Goal: Find specific page/section: Find specific page/section

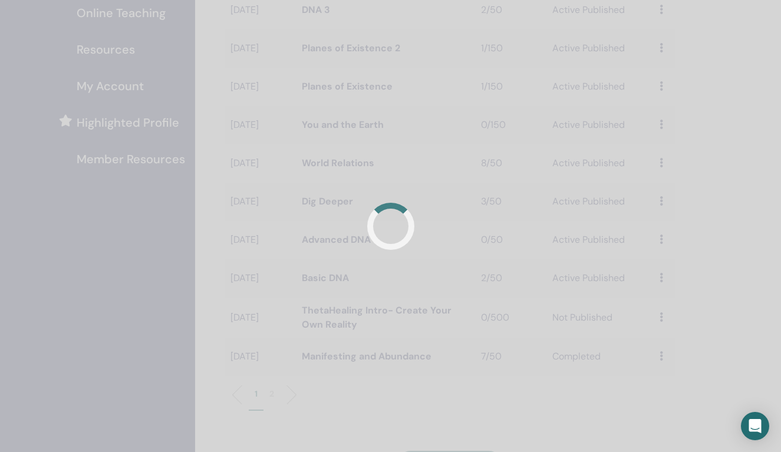
scroll to position [229, 0]
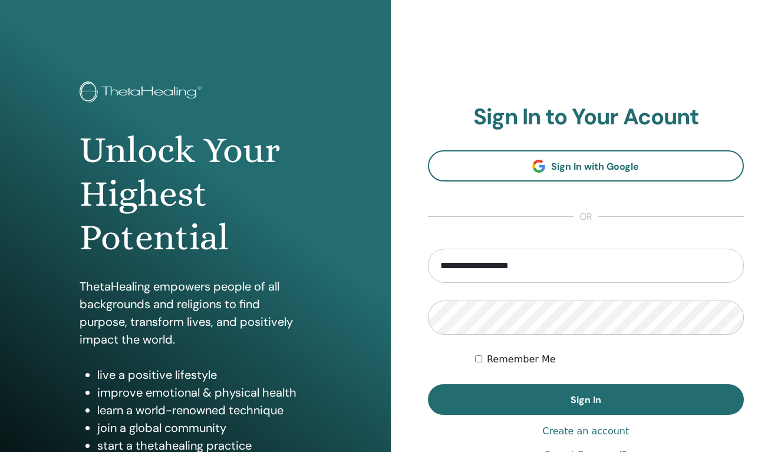
type input "**********"
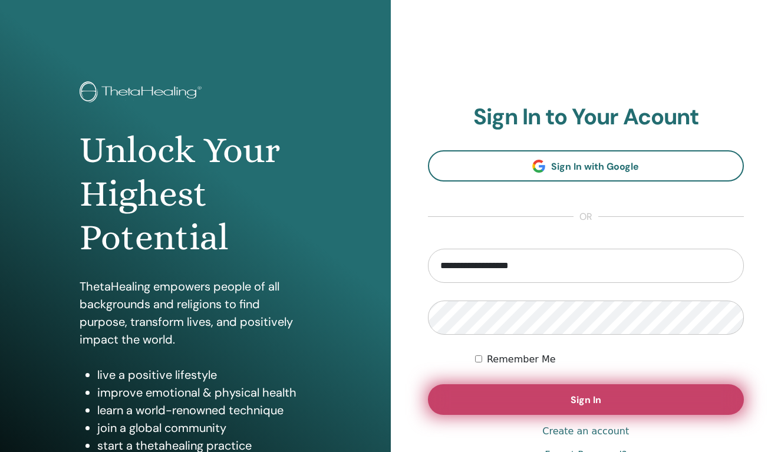
click at [588, 393] on button "Sign In" at bounding box center [586, 399] width 317 height 31
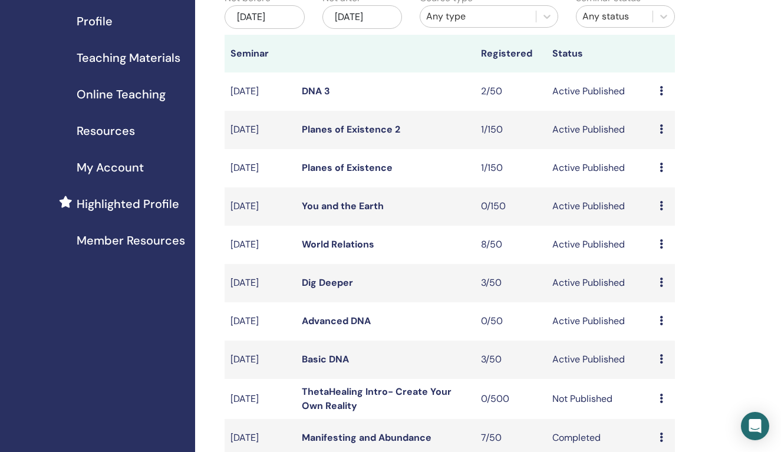
scroll to position [151, 0]
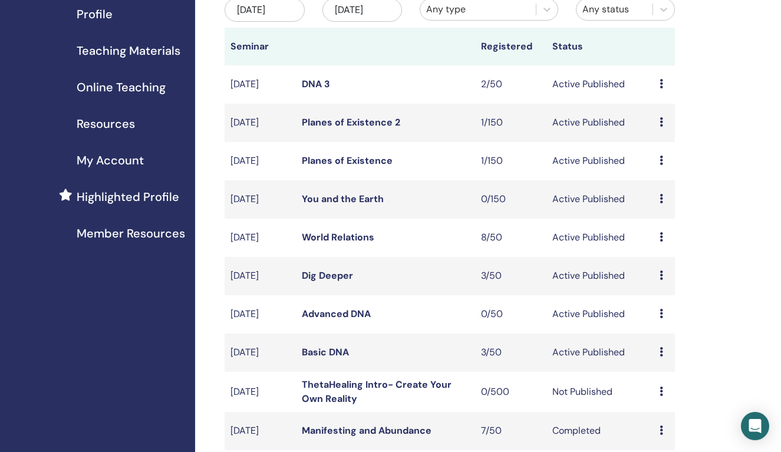
click at [343, 358] on link "Basic DNA" at bounding box center [325, 352] width 47 height 12
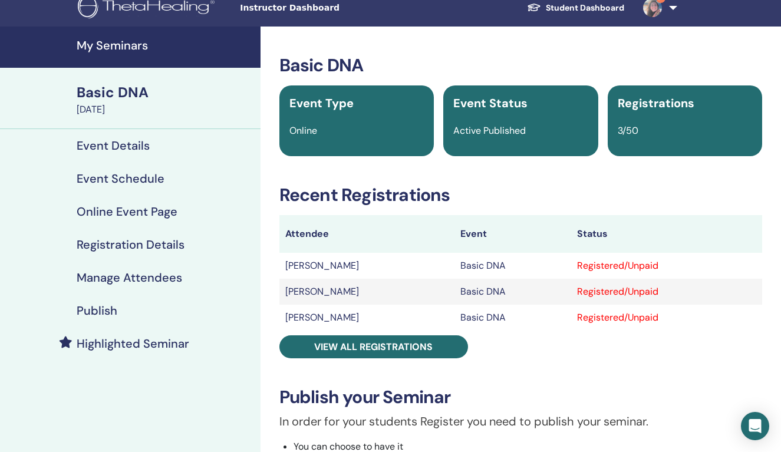
scroll to position [13, 0]
